Goal: Navigation & Orientation: Find specific page/section

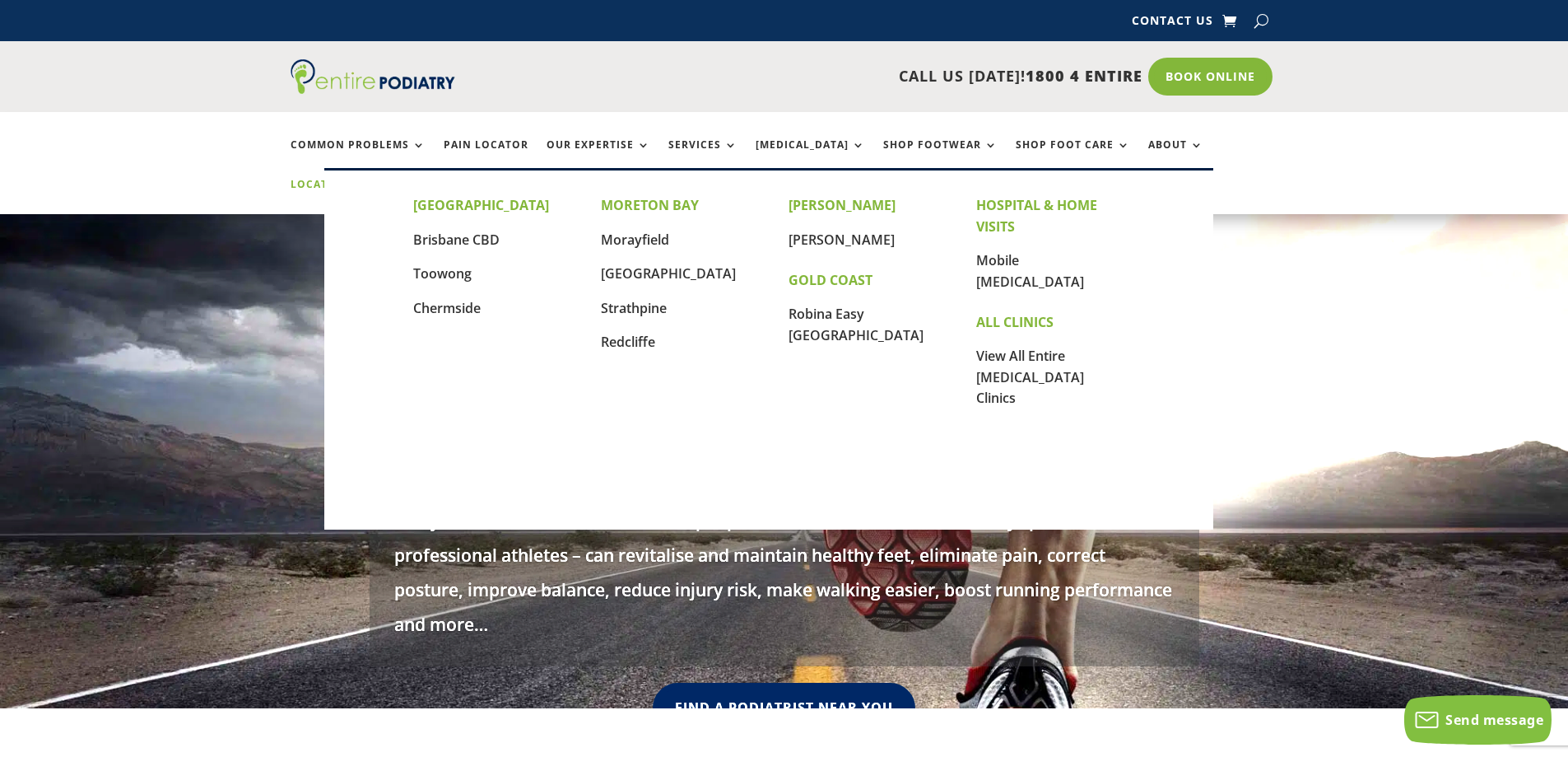
click at [373, 179] on link "Locations" at bounding box center [332, 196] width 82 height 36
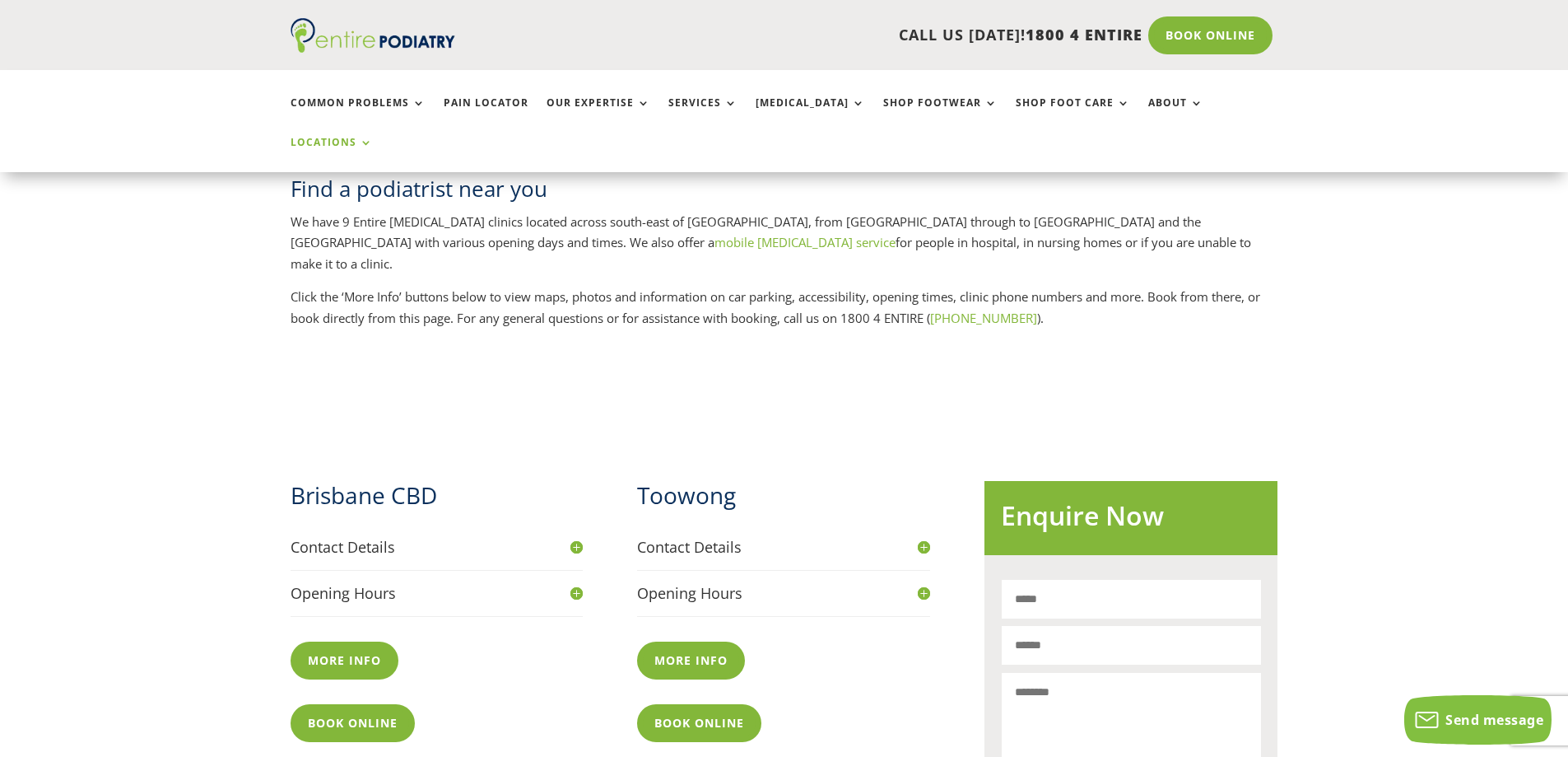
scroll to position [396, 0]
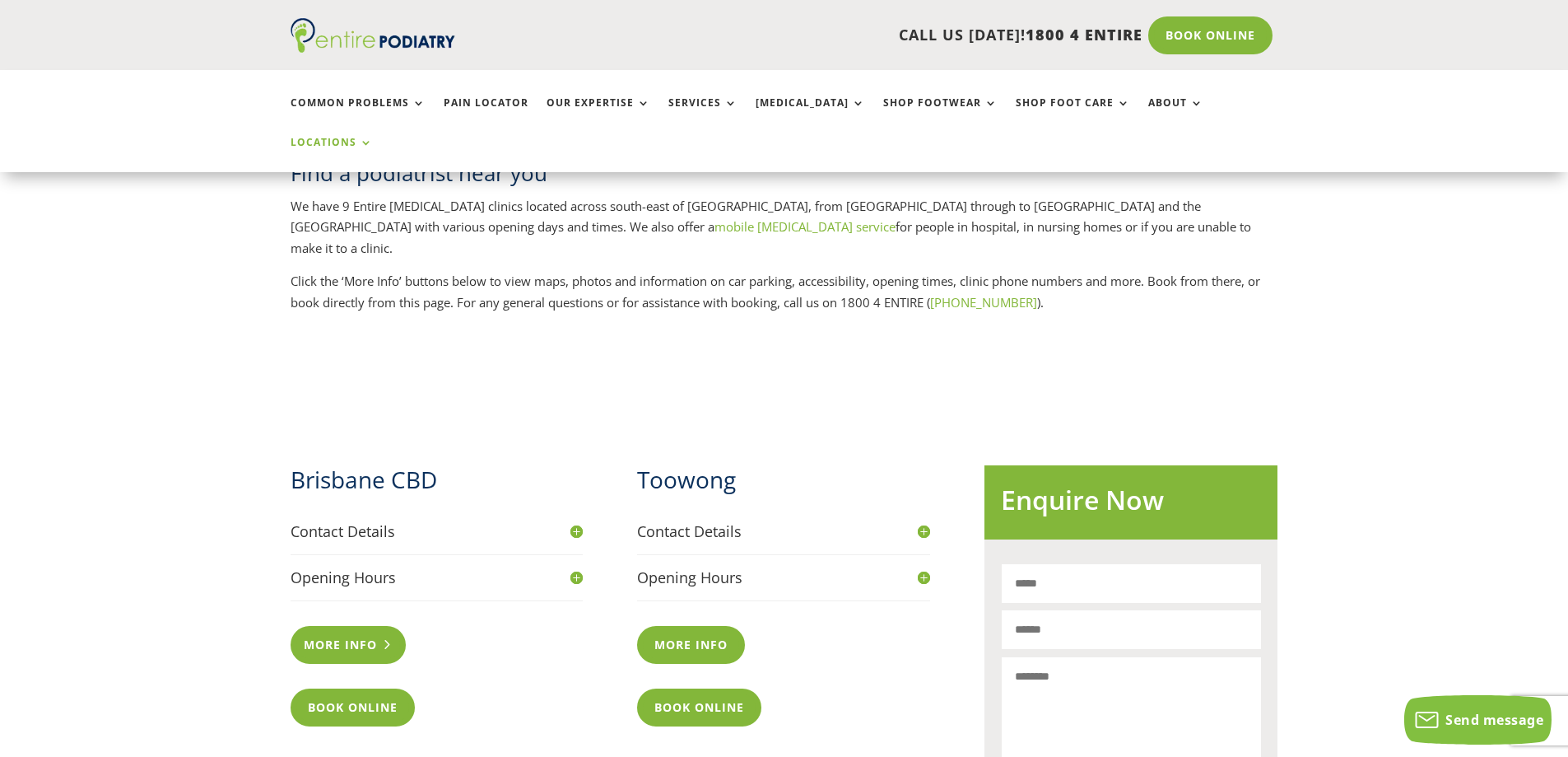
click at [334, 626] on link "More info" at bounding box center [348, 644] width 116 height 38
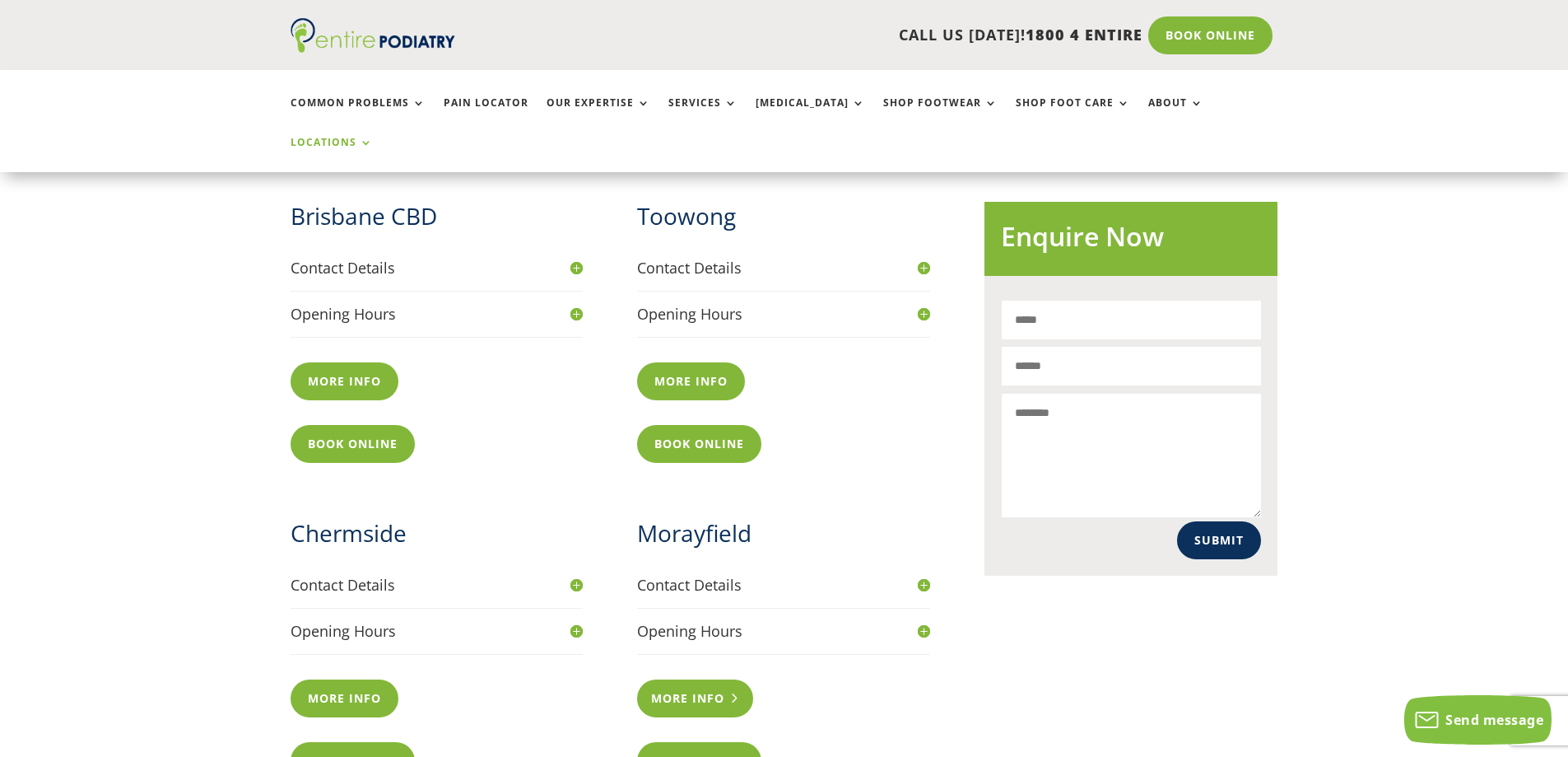
click at [702, 679] on link "More info" at bounding box center [695, 698] width 116 height 38
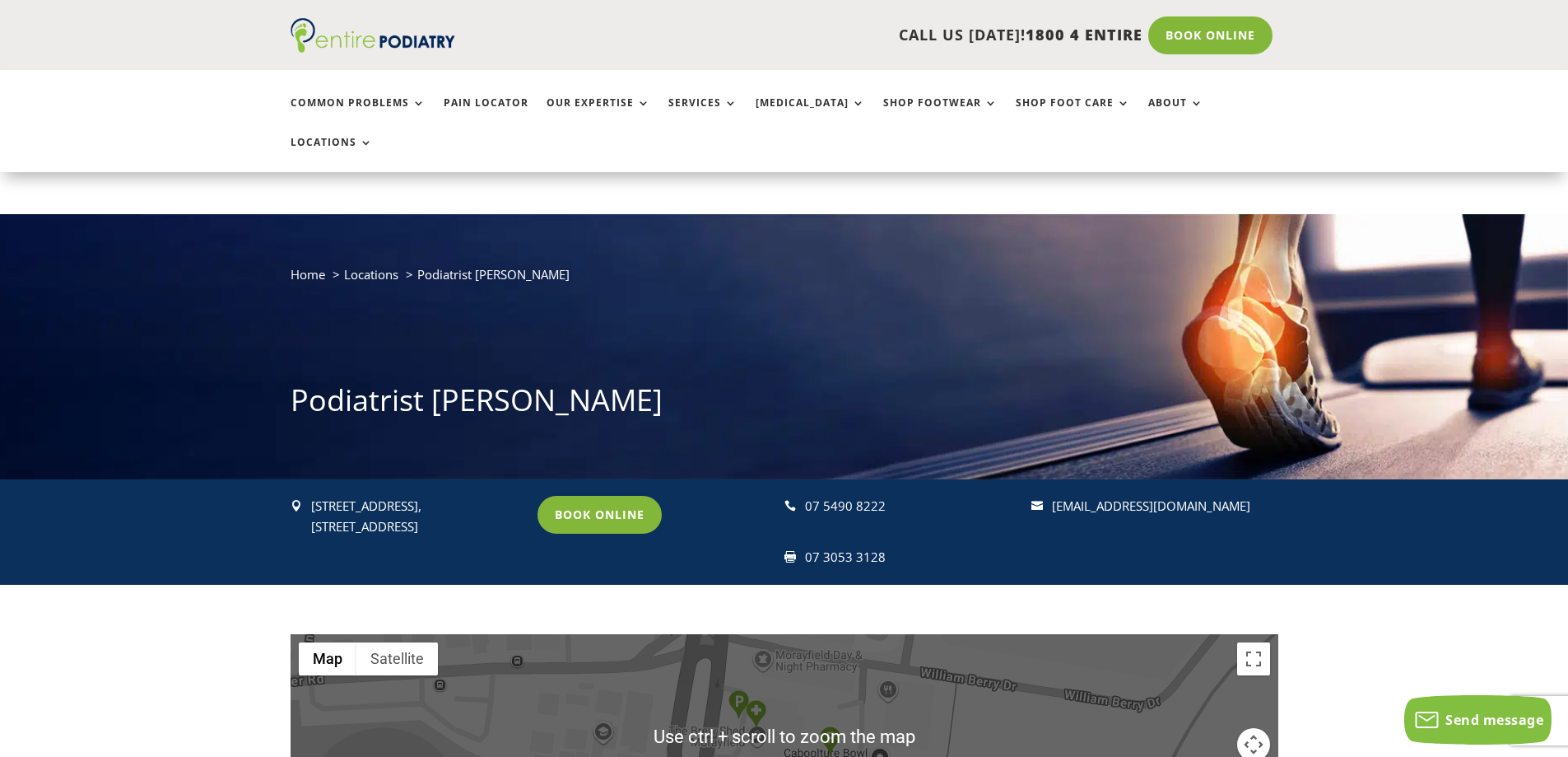
scroll to position [197, 0]
